Goal: Check status

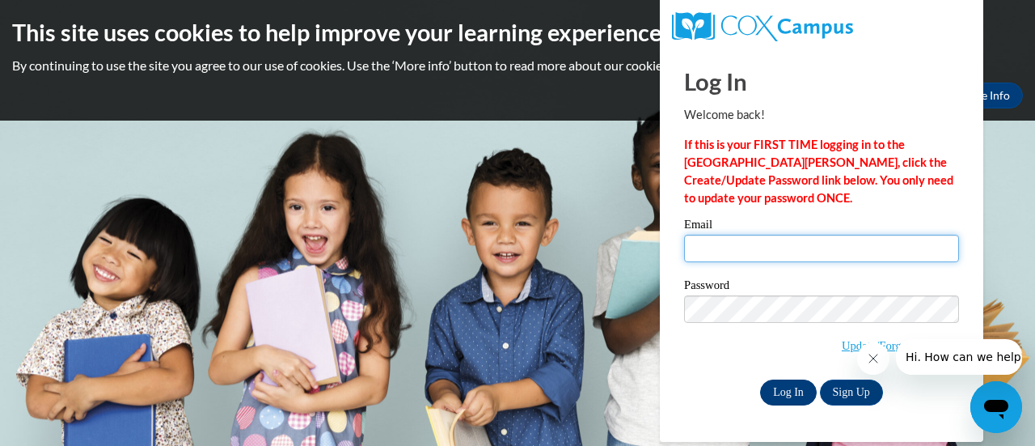
type input "[PERSON_NAME][EMAIL_ADDRESS][DOMAIN_NAME]"
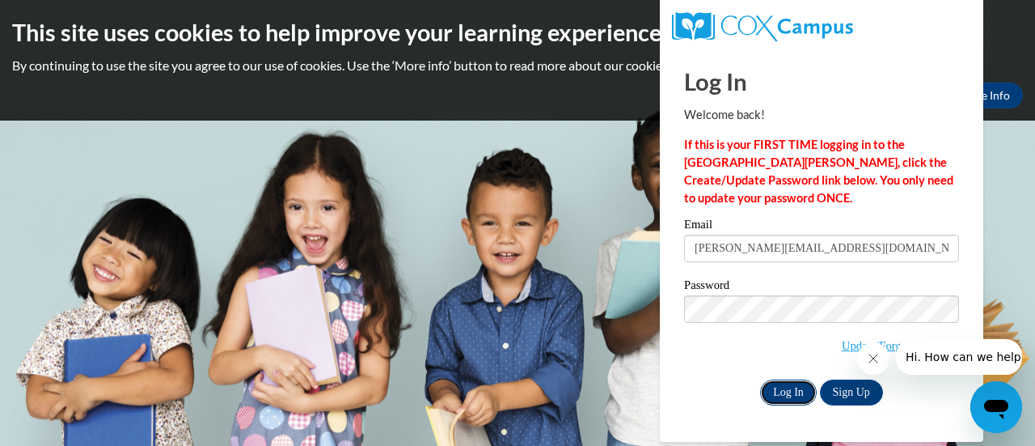
click at [793, 396] on input "Log In" at bounding box center [788, 392] width 57 height 26
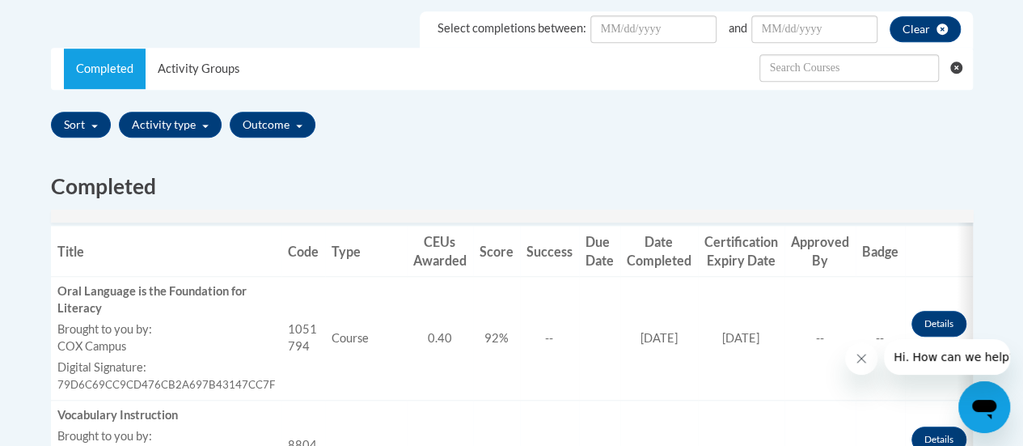
scroll to position [404, 0]
